Goal: Task Accomplishment & Management: Use online tool/utility

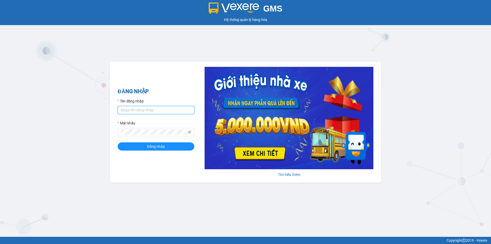
click at [143, 109] on input "Tên đăng nhập" at bounding box center [156, 110] width 77 height 8
type input "vophuong0961025083.vinhquang"
click at [154, 148] on span "Đăng nhập" at bounding box center [156, 147] width 18 height 6
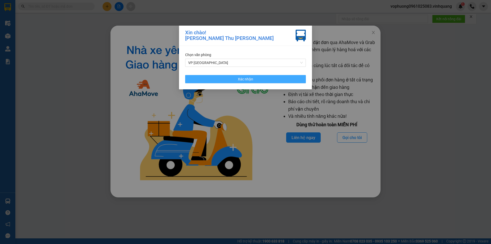
click at [223, 80] on button "Xác nhận" at bounding box center [245, 79] width 121 height 8
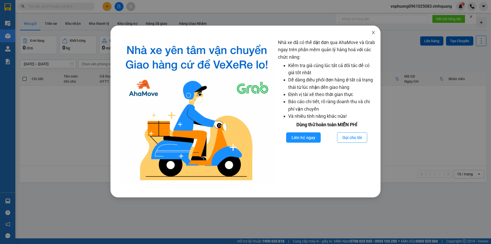
click at [374, 32] on icon "close" at bounding box center [373, 32] width 4 height 4
